Goal: Information Seeking & Learning: Learn about a topic

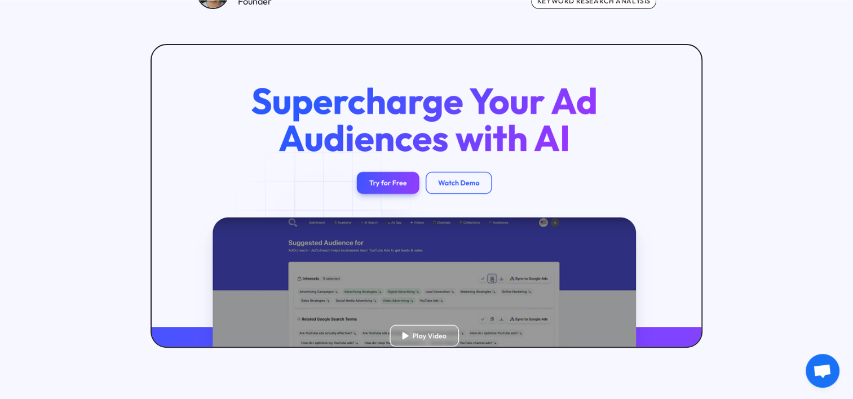
scroll to position [298, 0]
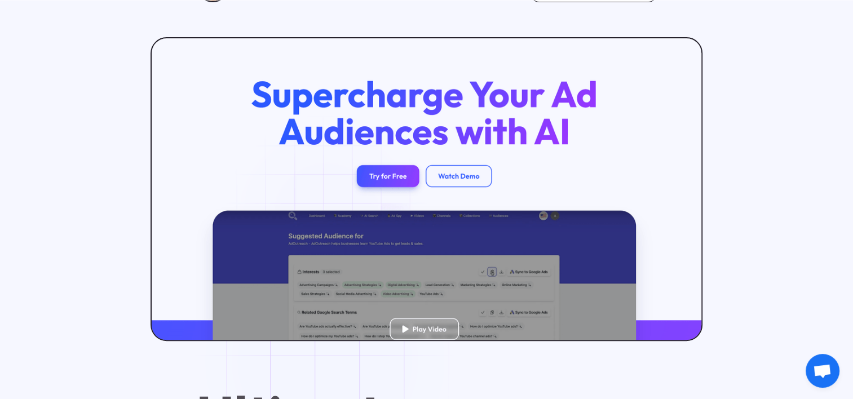
click at [462, 184] on img at bounding box center [426, 189] width 555 height 305
click at [448, 182] on img at bounding box center [426, 189] width 555 height 305
click at [423, 325] on img at bounding box center [426, 189] width 555 height 305
click at [406, 331] on img at bounding box center [426, 189] width 555 height 305
click at [455, 180] on img at bounding box center [426, 189] width 555 height 305
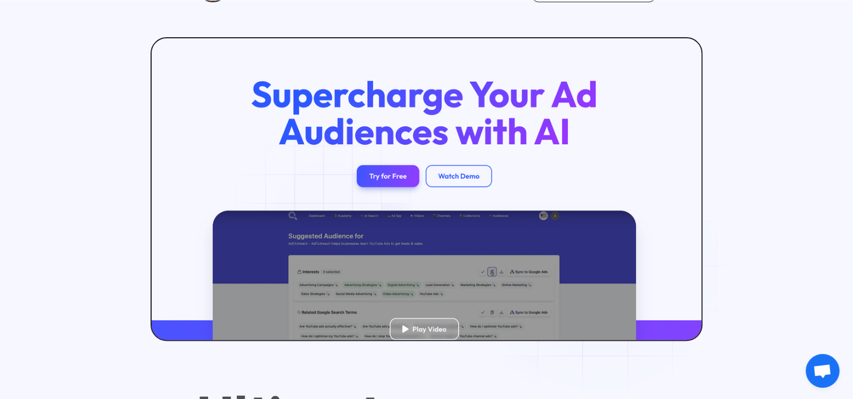
click at [455, 180] on img at bounding box center [426, 189] width 555 height 305
click at [383, 180] on img at bounding box center [426, 189] width 555 height 305
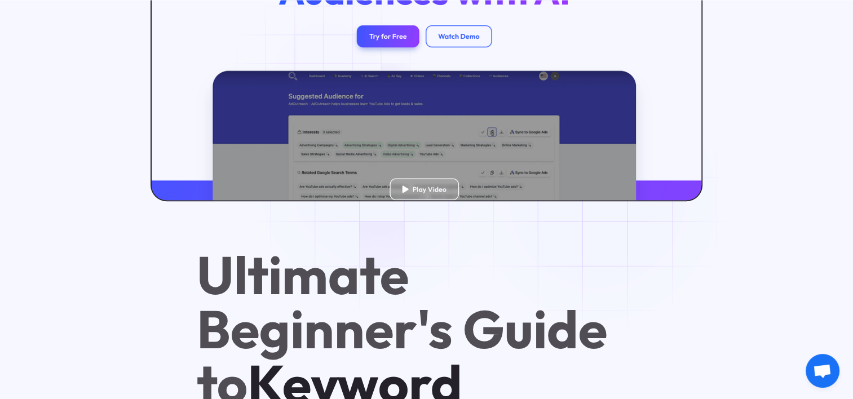
scroll to position [439, 0]
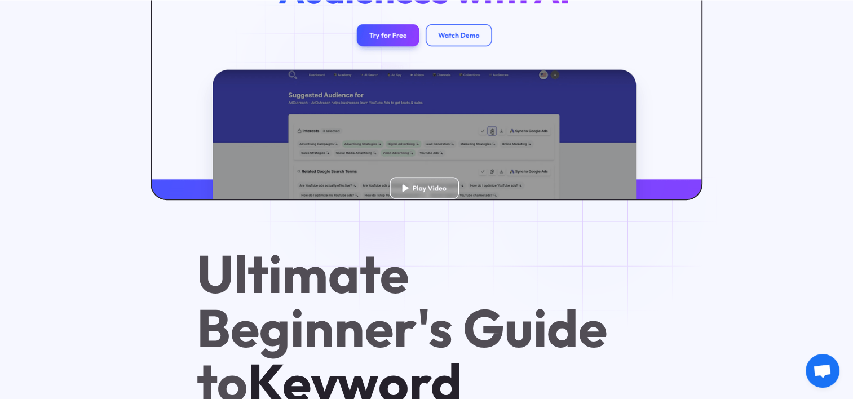
click at [424, 187] on img at bounding box center [426, 48] width 555 height 305
click at [417, 190] on img at bounding box center [426, 48] width 555 height 305
click at [420, 191] on img at bounding box center [426, 48] width 555 height 305
click at [415, 180] on img at bounding box center [426, 48] width 555 height 305
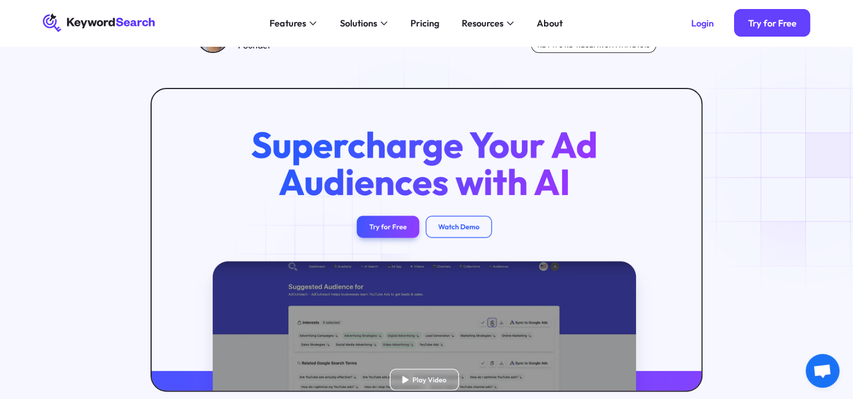
scroll to position [241, 0]
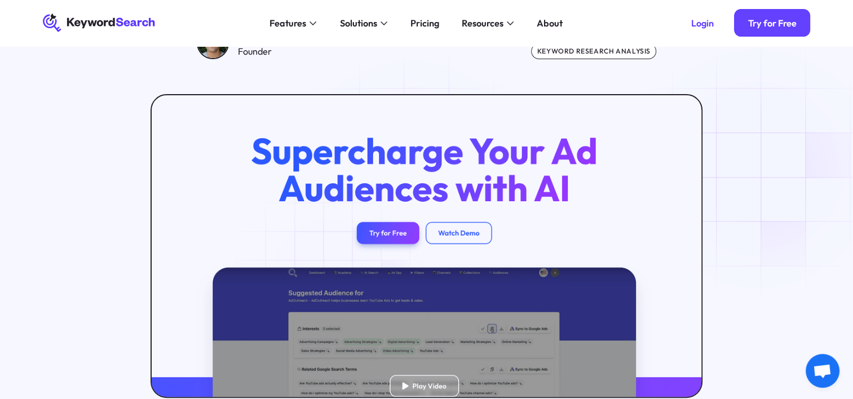
click at [447, 229] on img at bounding box center [426, 246] width 555 height 305
click at [487, 223] on img at bounding box center [426, 246] width 555 height 305
click at [401, 232] on img at bounding box center [426, 246] width 555 height 305
click at [390, 237] on img at bounding box center [426, 246] width 555 height 305
click at [477, 241] on img at bounding box center [426, 246] width 555 height 305
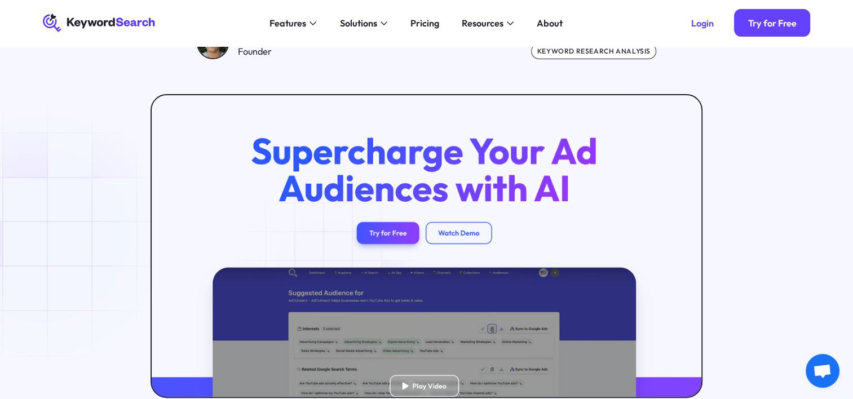
click at [474, 246] on img at bounding box center [426, 246] width 555 height 305
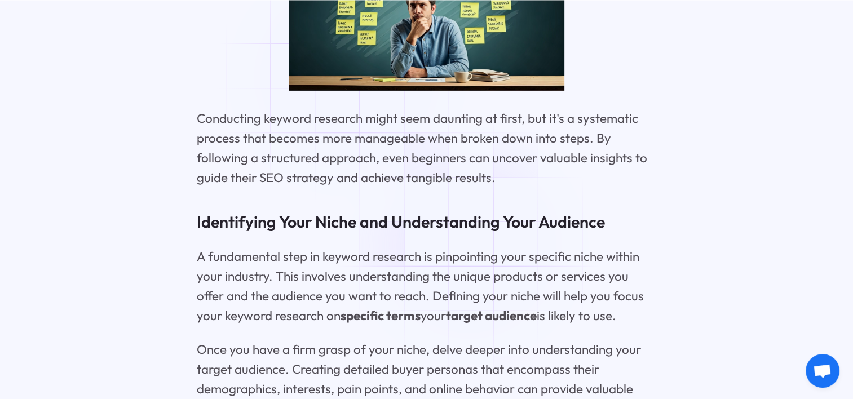
scroll to position [3563, 0]
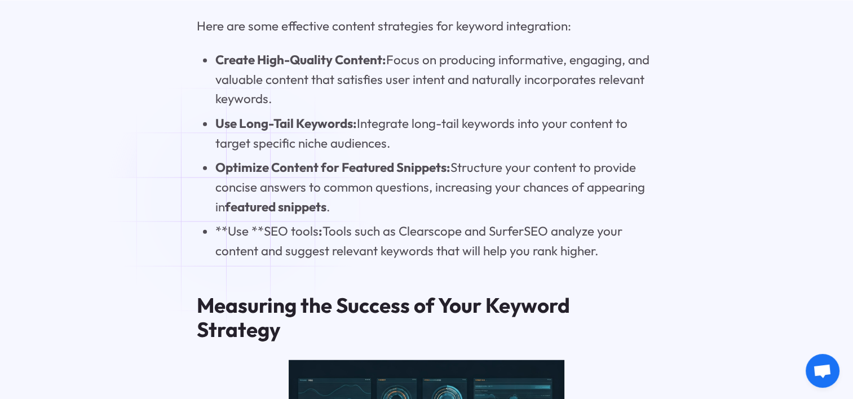
scroll to position [7207, 0]
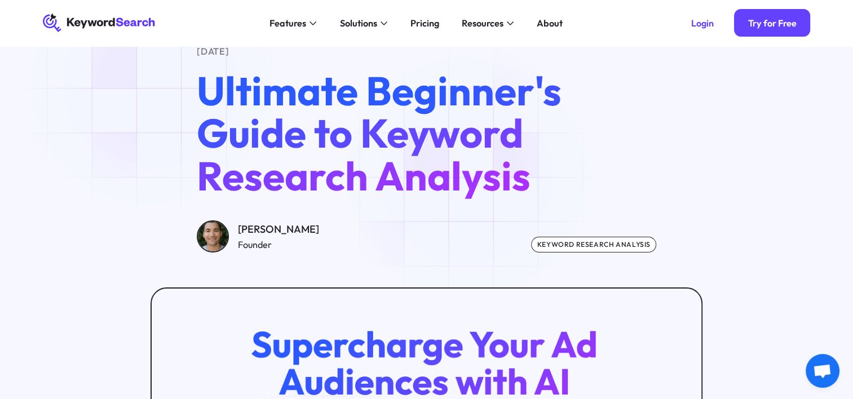
scroll to position [0, 0]
